Goal: Transaction & Acquisition: Obtain resource

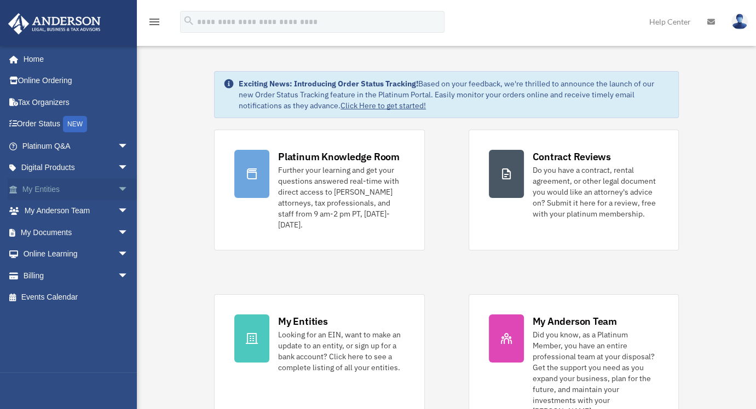
click at [118, 187] on span "arrow_drop_down" at bounding box center [129, 189] width 22 height 22
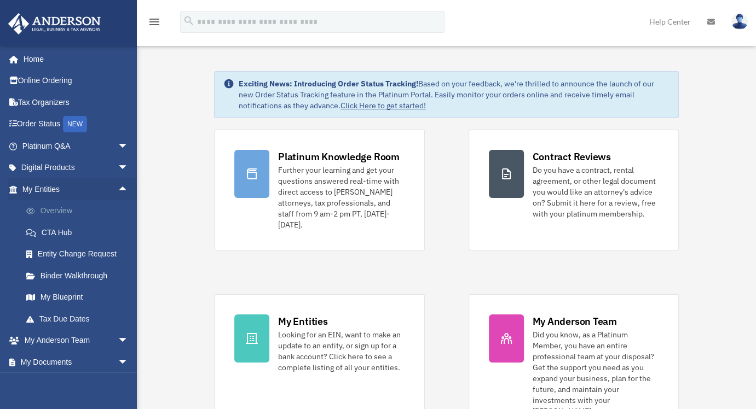
click at [65, 207] on link "Overview" at bounding box center [80, 211] width 130 height 22
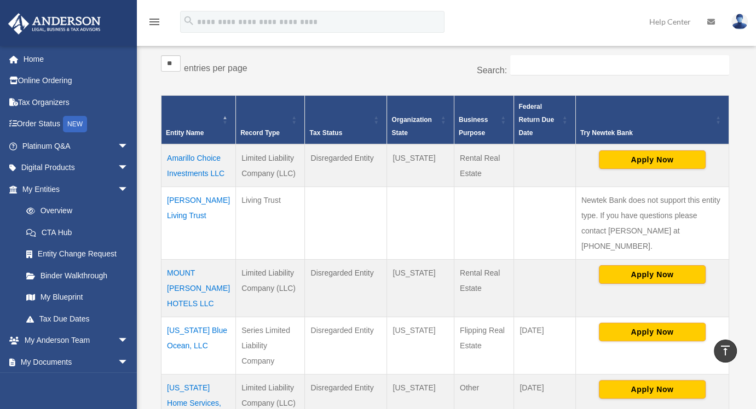
scroll to position [177, 0]
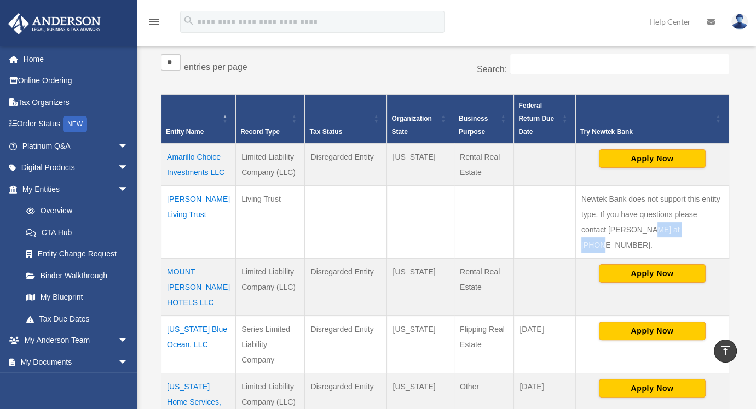
drag, startPoint x: 644, startPoint y: 229, endPoint x: 692, endPoint y: 226, distance: 48.3
click at [692, 226] on td "Newtek Bank does not support this entity type. If you have questions please con…" at bounding box center [651, 222] width 153 height 73
copy td "866-820-8891"
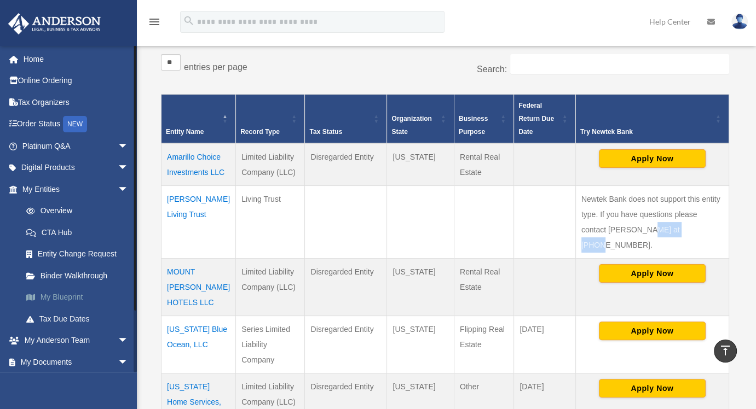
click at [65, 294] on link "My Blueprint" at bounding box center [80, 298] width 130 height 22
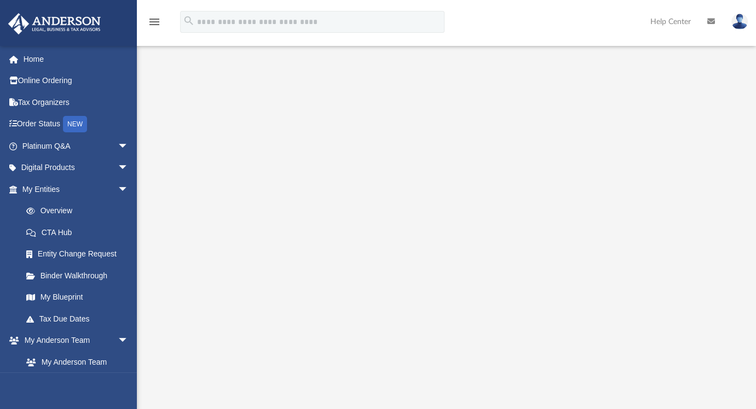
scroll to position [86, 0]
click at [65, 206] on link "Overview" at bounding box center [80, 211] width 130 height 22
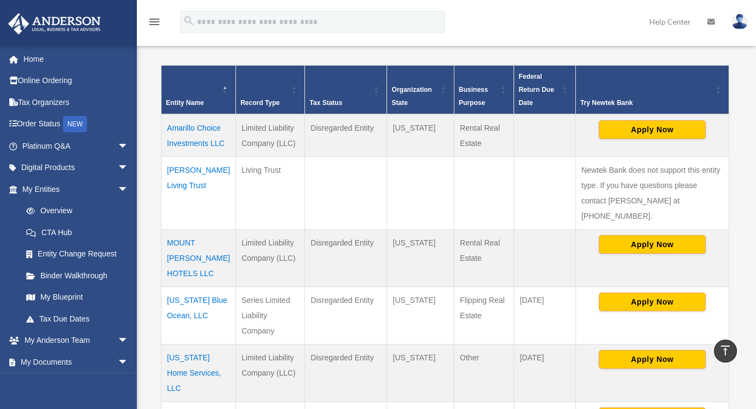
scroll to position [203, 0]
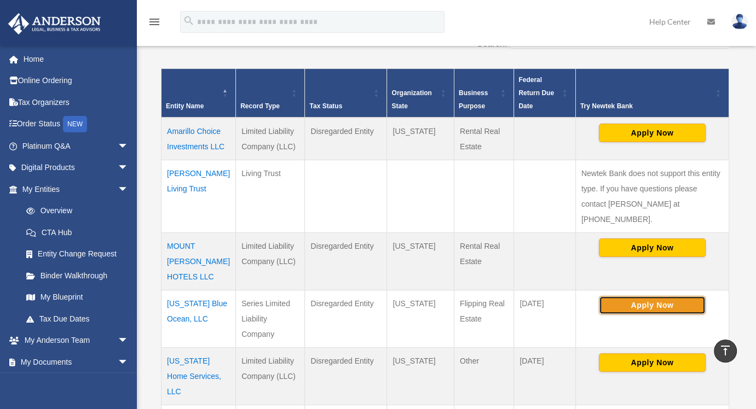
click at [657, 296] on button "Apply Now" at bounding box center [652, 305] width 107 height 19
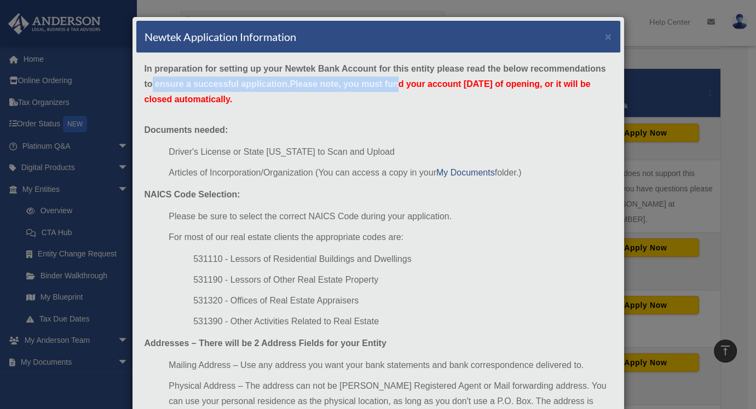
drag, startPoint x: 146, startPoint y: 87, endPoint x: 398, endPoint y: 82, distance: 252.4
click at [398, 82] on strong "In preparation for setting up your Newtek Bank Account for this entity please r…" at bounding box center [374, 84] width 461 height 40
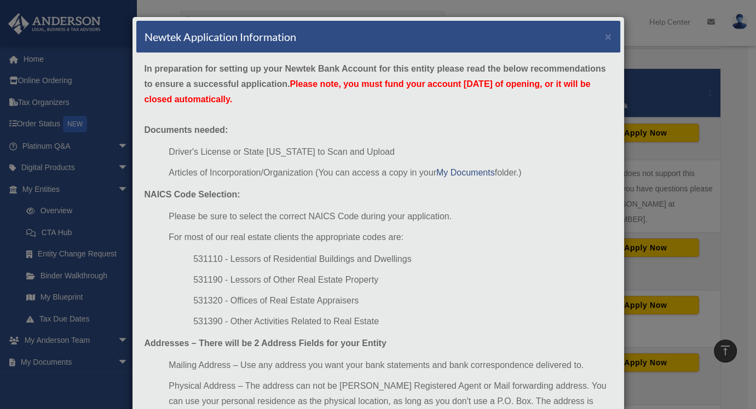
click at [219, 99] on span "Please note, you must fund your account [DATE] of opening, or it will be closed…" at bounding box center [367, 91] width 446 height 25
drag, startPoint x: 168, startPoint y: 147, endPoint x: 346, endPoint y: 140, distance: 178.0
click at [346, 140] on div "In preparation for setting up your Newtek Bank Account for this entity please r…" at bounding box center [378, 267] width 484 height 429
click at [214, 171] on li "Articles of Incorporation/Organization (You can access a copy in your My Docume…" at bounding box center [390, 172] width 443 height 15
click at [403, 304] on li "531320 - Offices of Real Estate Appraisers" at bounding box center [402, 300] width 418 height 15
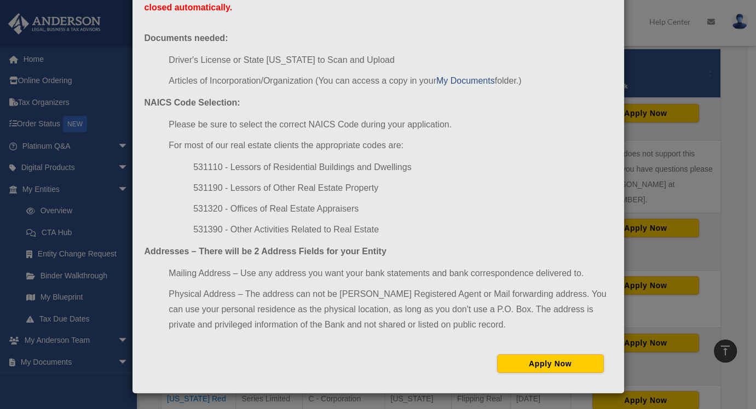
scroll to position [225, 0]
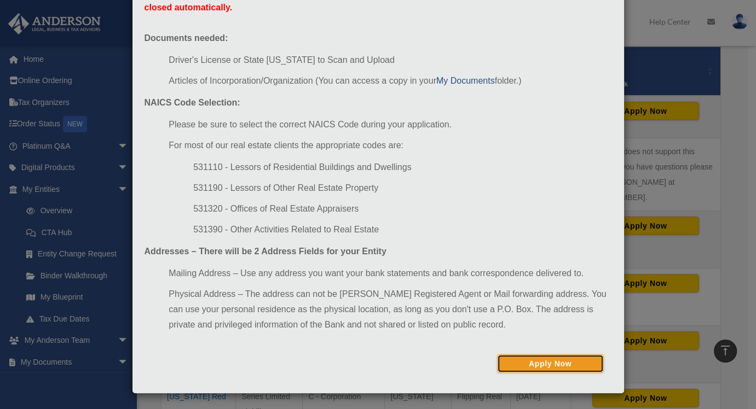
click at [544, 363] on button "Apply Now" at bounding box center [550, 364] width 107 height 19
